Goal: Task Accomplishment & Management: Manage account settings

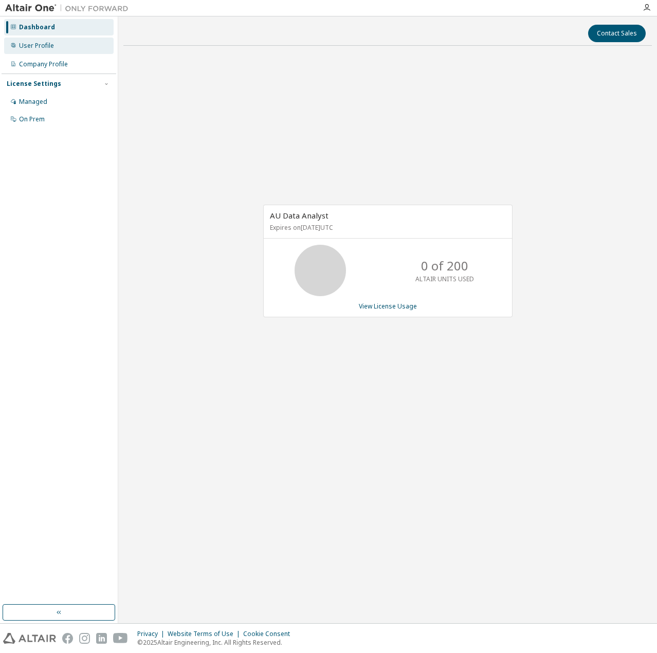
click at [68, 43] on div "User Profile" at bounding box center [59, 46] width 110 height 16
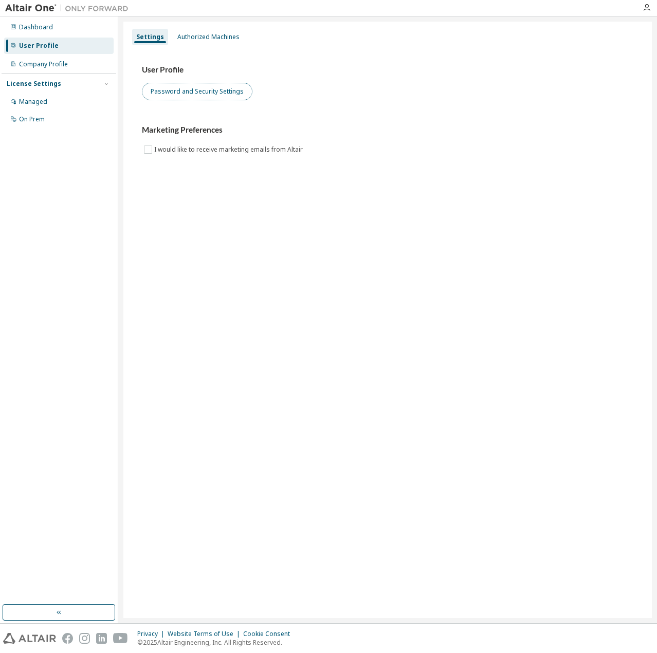
click at [199, 83] on button "Password and Security Settings" at bounding box center [197, 91] width 111 height 17
click at [196, 29] on div "Authorized Machines" at bounding box center [208, 37] width 70 height 16
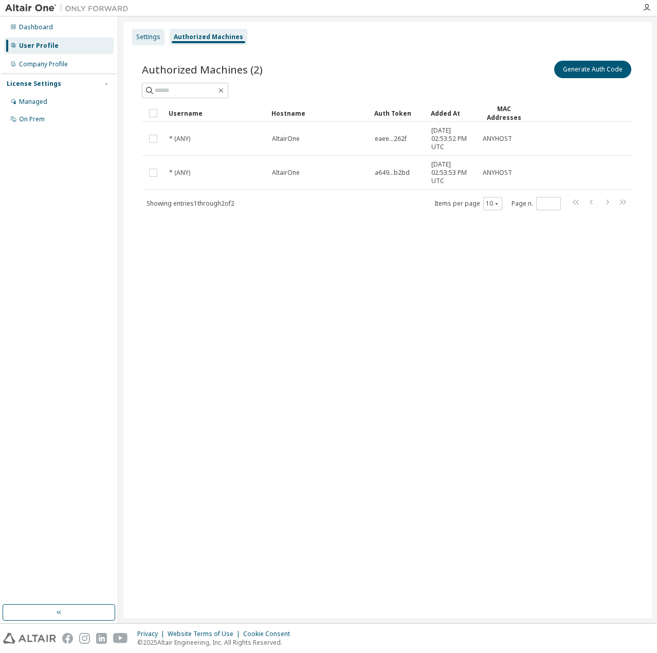
click at [150, 36] on div "Settings" at bounding box center [148, 37] width 24 height 8
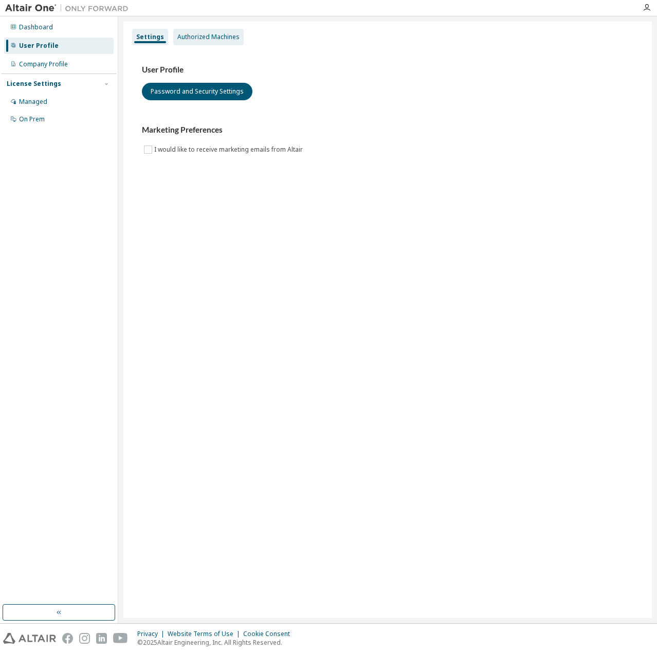
click at [195, 41] on div "Authorized Machines" at bounding box center [208, 37] width 62 height 8
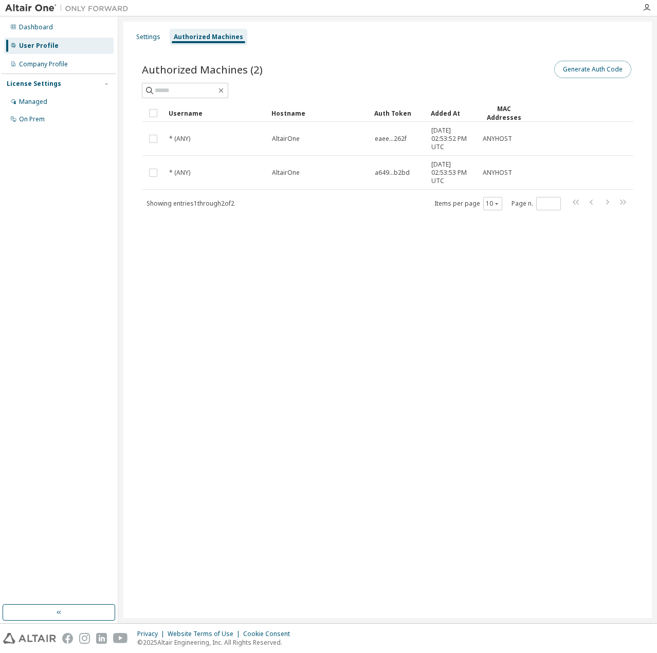
click at [587, 70] on button "Generate Auth Code" at bounding box center [592, 69] width 77 height 17
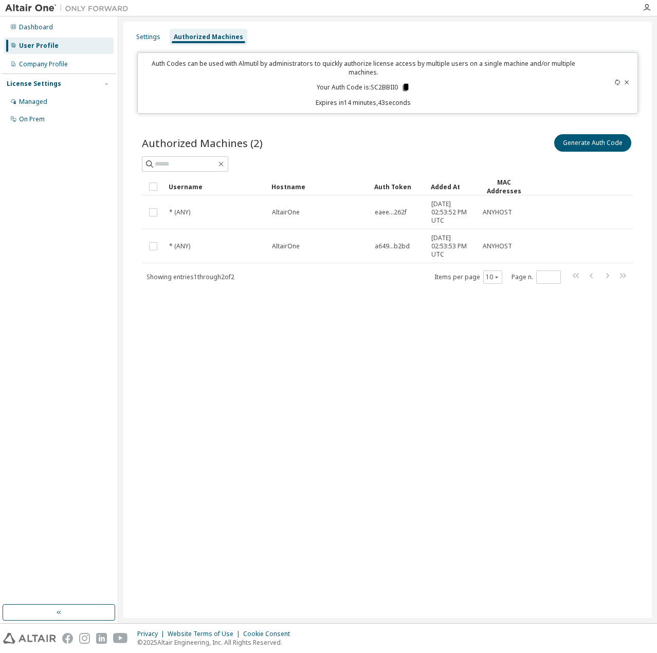
click at [407, 87] on icon at bounding box center [406, 87] width 6 height 7
click at [401, 85] on icon at bounding box center [405, 87] width 9 height 9
click at [403, 85] on icon at bounding box center [405, 87] width 9 height 9
